Goal: Task Accomplishment & Management: Use online tool/utility

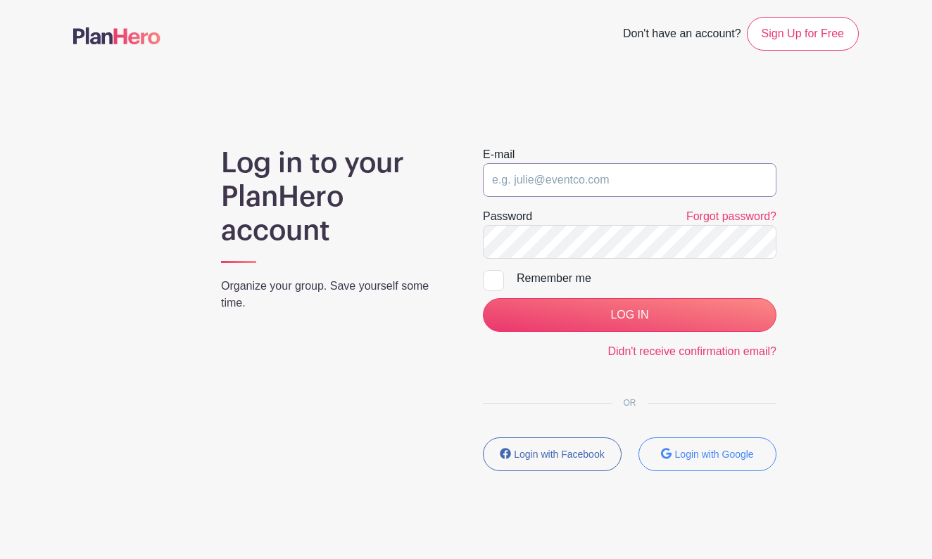
type input "[EMAIL_ADDRESS][DOMAIN_NAME]"
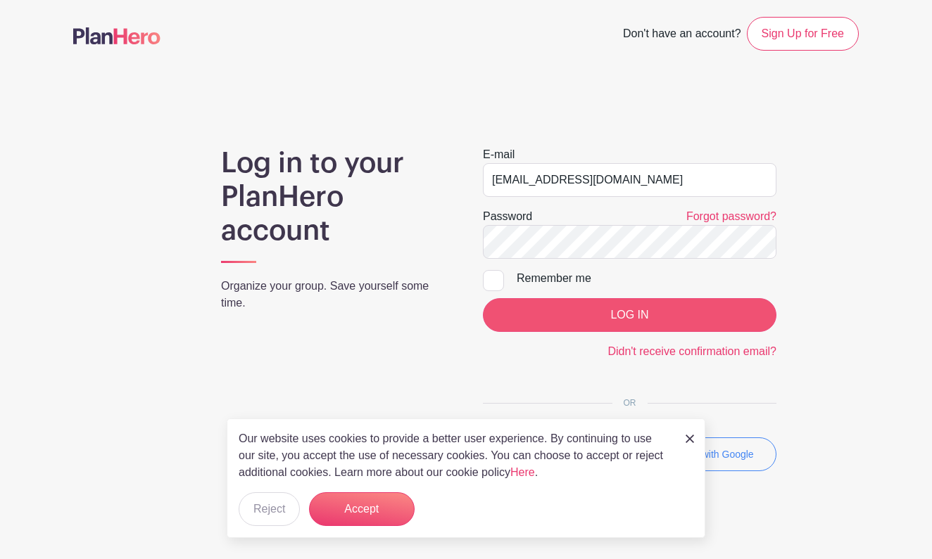
click at [591, 315] on input "LOG IN" at bounding box center [629, 315] width 293 height 34
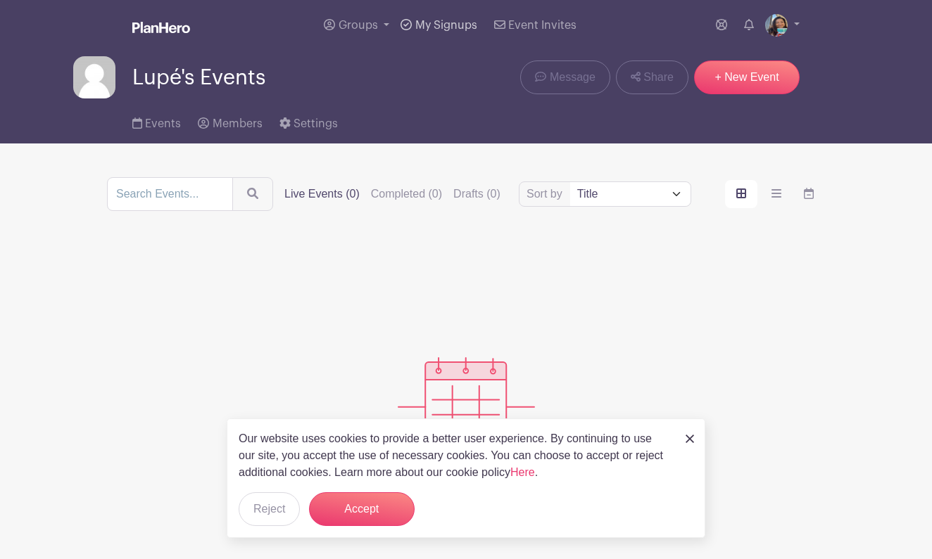
click at [428, 25] on span "My Signups" at bounding box center [446, 25] width 62 height 11
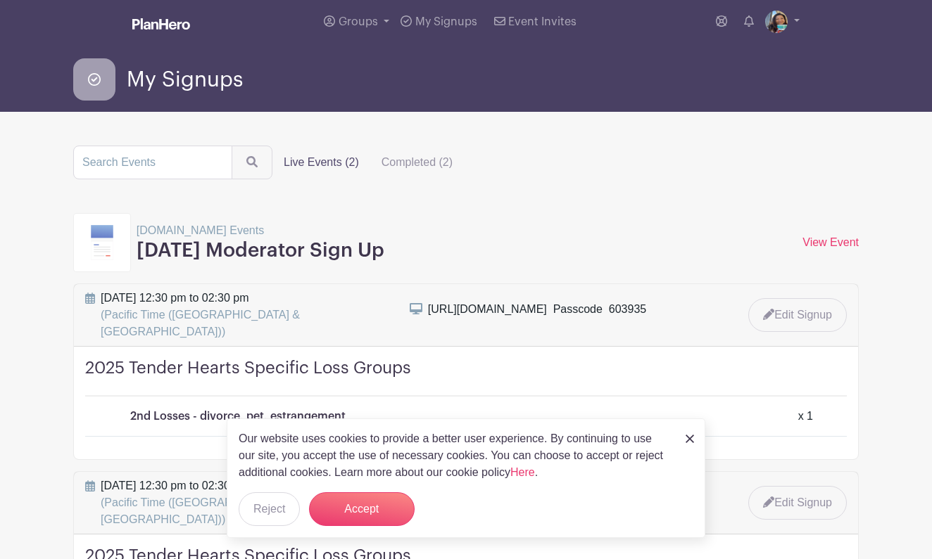
scroll to position [5, 0]
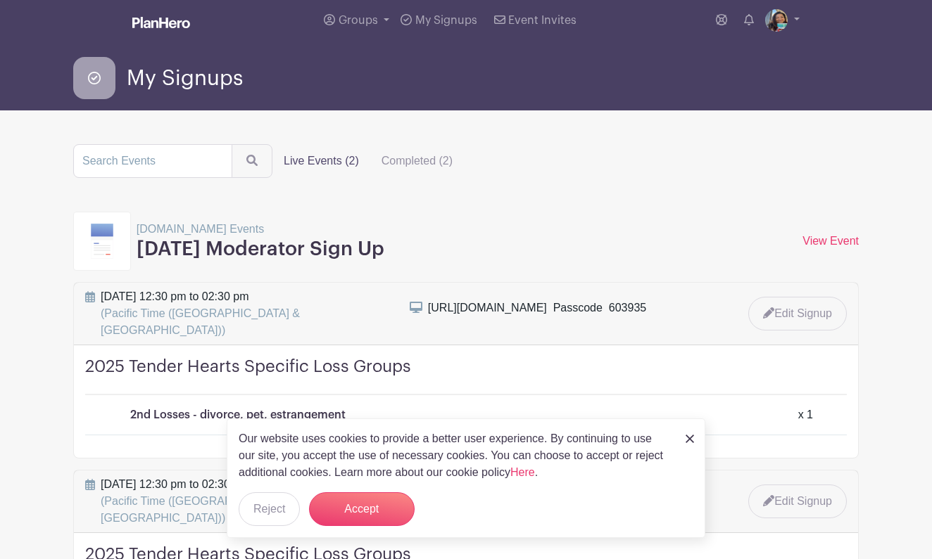
click at [315, 166] on label "Live Events (2)" at bounding box center [321, 161] width 98 height 28
click at [0, 0] on input "Live Events (2)" at bounding box center [0, 0] width 0 height 0
click at [315, 163] on label "Live Events (2)" at bounding box center [321, 161] width 98 height 28
click at [0, 0] on input "Live Events (2)" at bounding box center [0, 0] width 0 height 0
click at [260, 510] on button "Reject" at bounding box center [269, 510] width 61 height 34
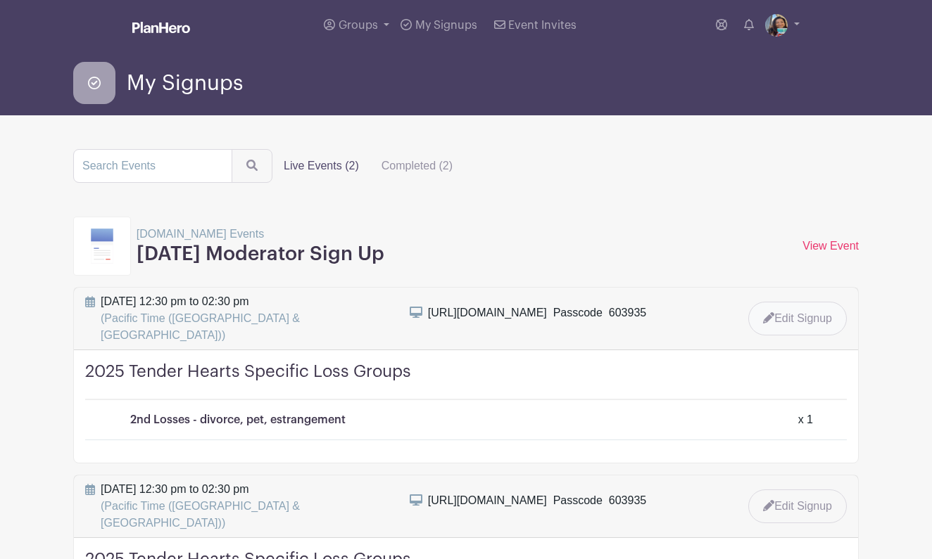
scroll to position [0, 0]
click at [847, 248] on link "View Event" at bounding box center [830, 246] width 56 height 12
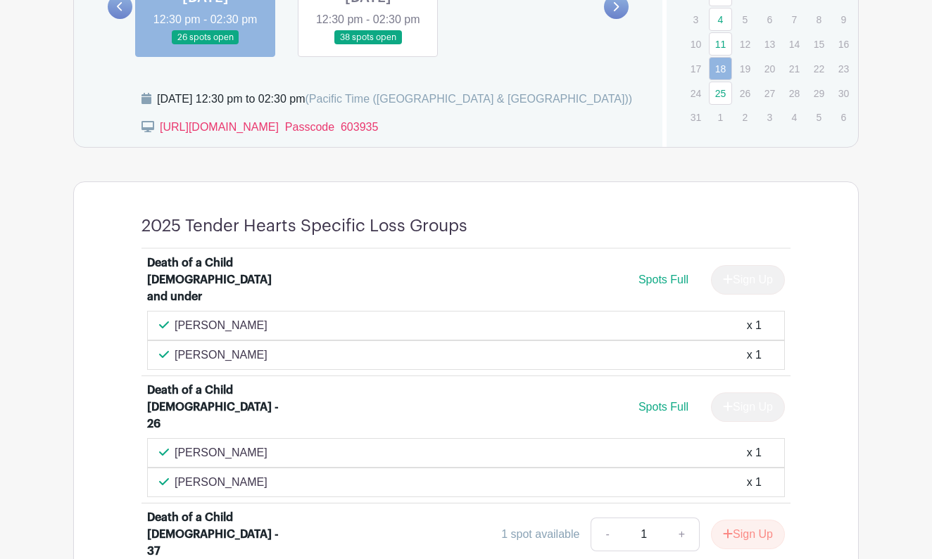
scroll to position [795, 0]
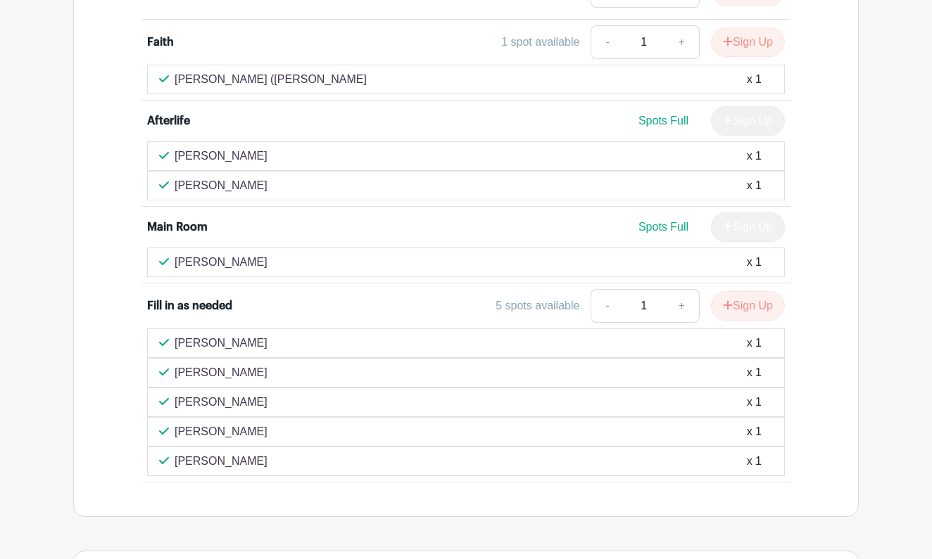
scroll to position [3078, 0]
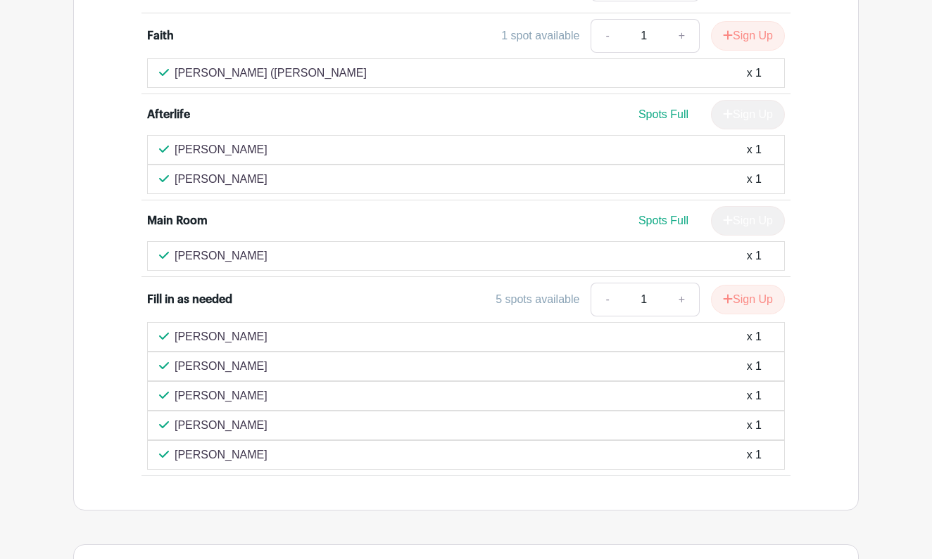
drag, startPoint x: 158, startPoint y: 267, endPoint x: 256, endPoint y: 408, distance: 171.4
click at [256, 408] on li "Fill in as needed 5 spots available - 1 + Sign Up Kathy Hager x 1 Bianca Langlo…" at bounding box center [465, 376] width 649 height 198
copy div "Kathy Hager x 1 Bianca Langlois x 1 Kym Hinchey x 1 Jaletta Desmond x 1 Sandra …"
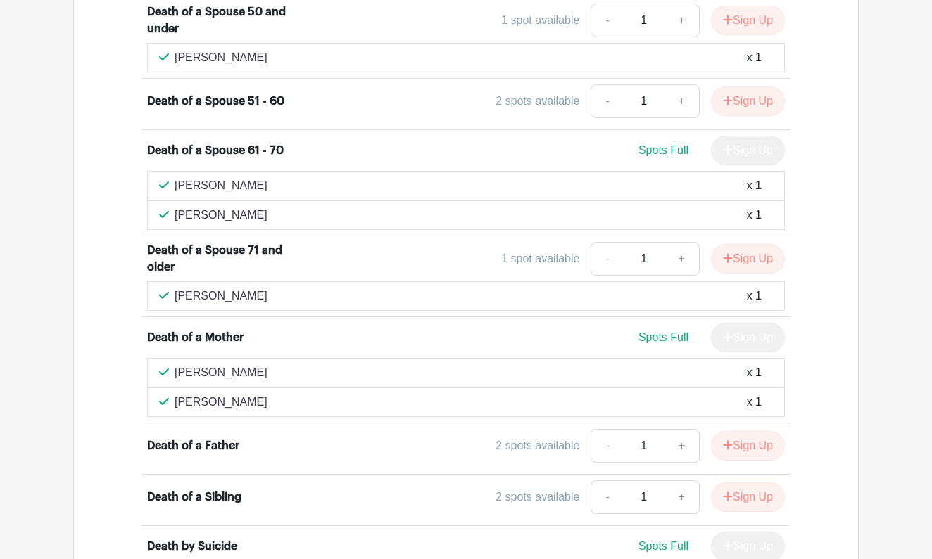
scroll to position [1654, 0]
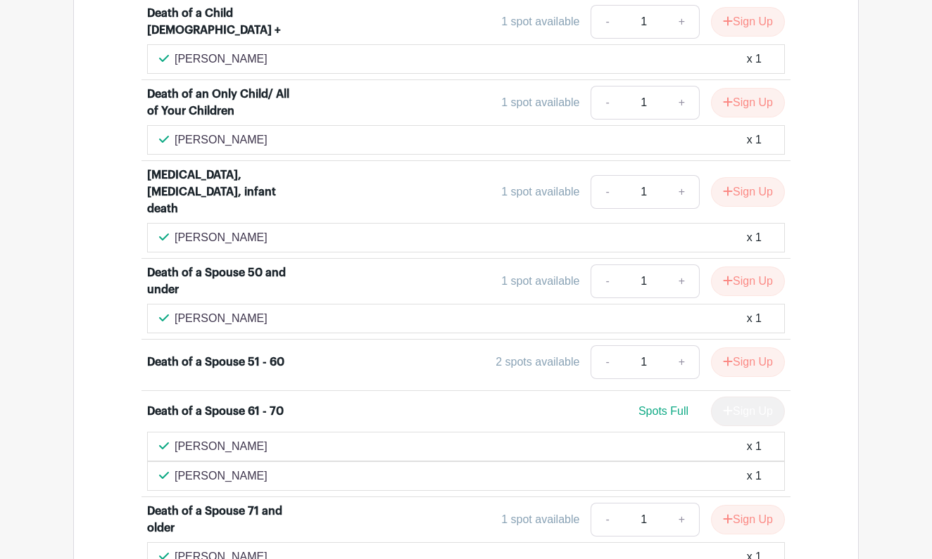
scroll to position [1418, 0]
